Goal: Navigation & Orientation: Go to known website

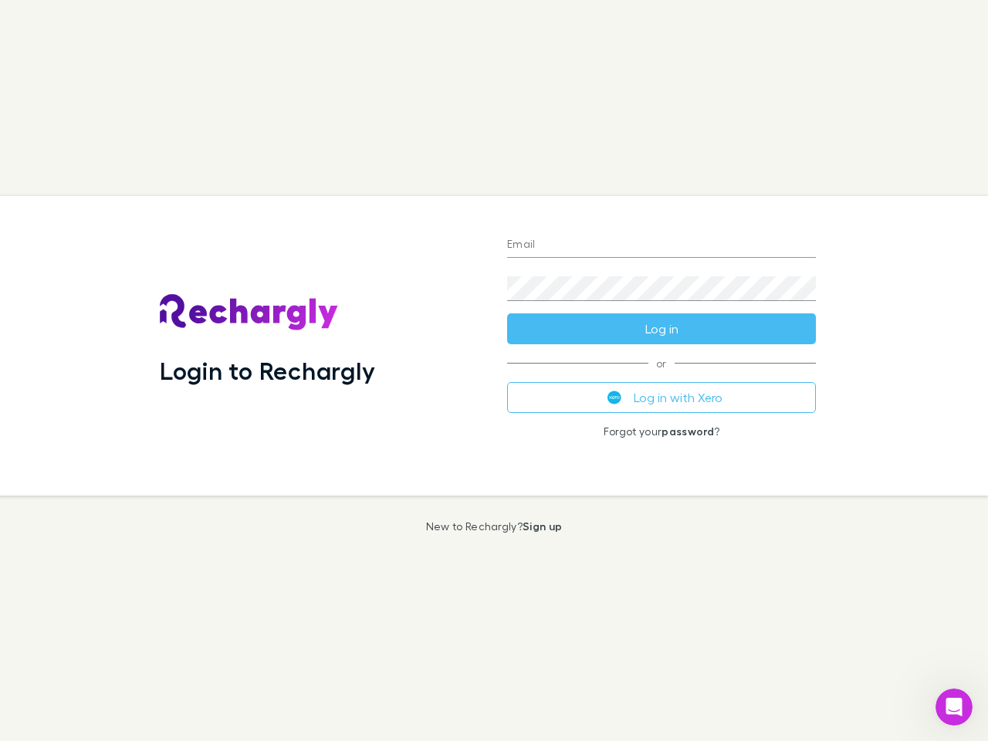
click at [494, 370] on div "Login to Rechargly" at bounding box center [320, 345] width 347 height 299
click at [661, 245] on input "Email" at bounding box center [661, 245] width 309 height 25
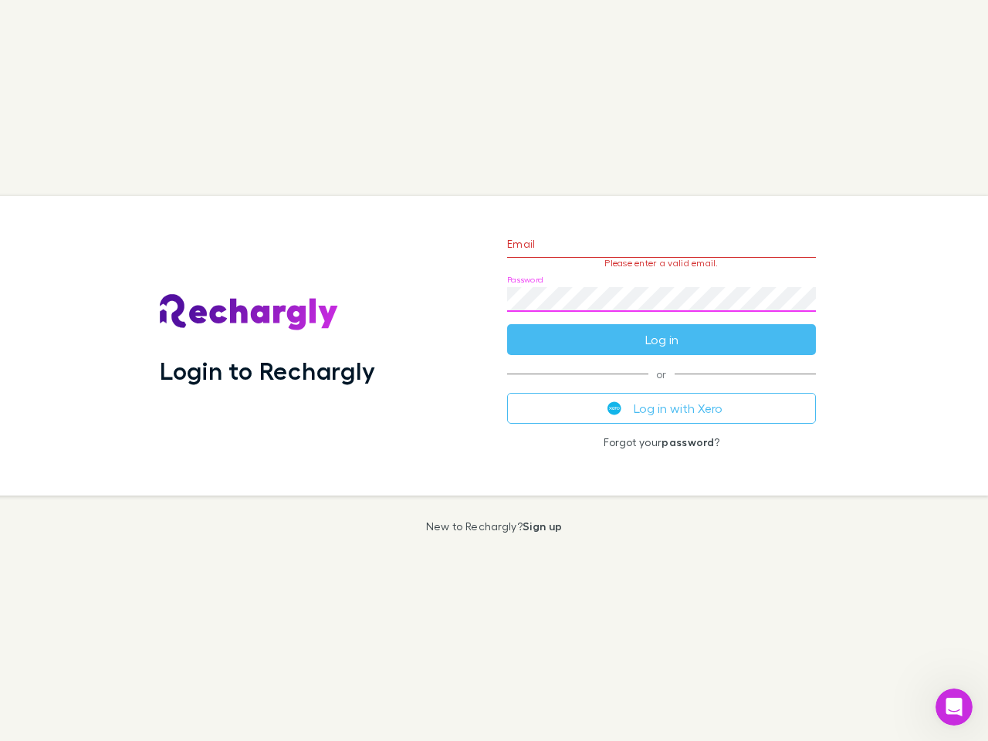
click at [661, 329] on form "Email Please enter a valid email. Password Log in" at bounding box center [661, 288] width 309 height 134
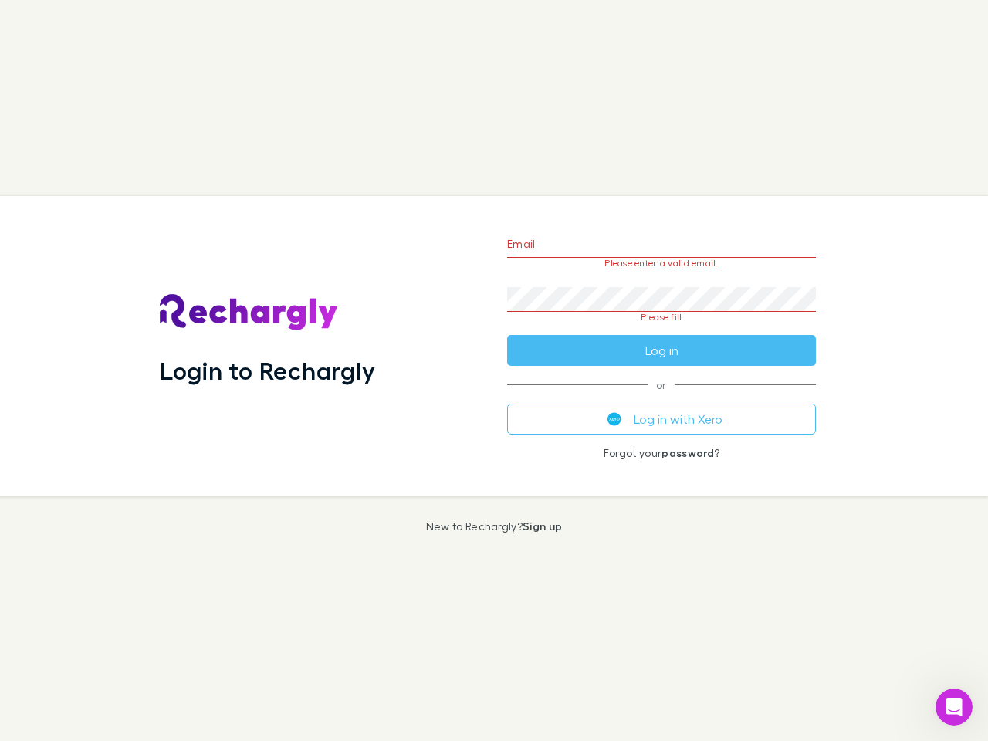
click at [661, 398] on div "Email Please enter a valid email. Password Please fill Log in or Log in with Xe…" at bounding box center [661, 345] width 333 height 299
click at [954, 707] on icon "Open Intercom Messenger" at bounding box center [954, 707] width 25 height 25
